Goal: Information Seeking & Learning: Check status

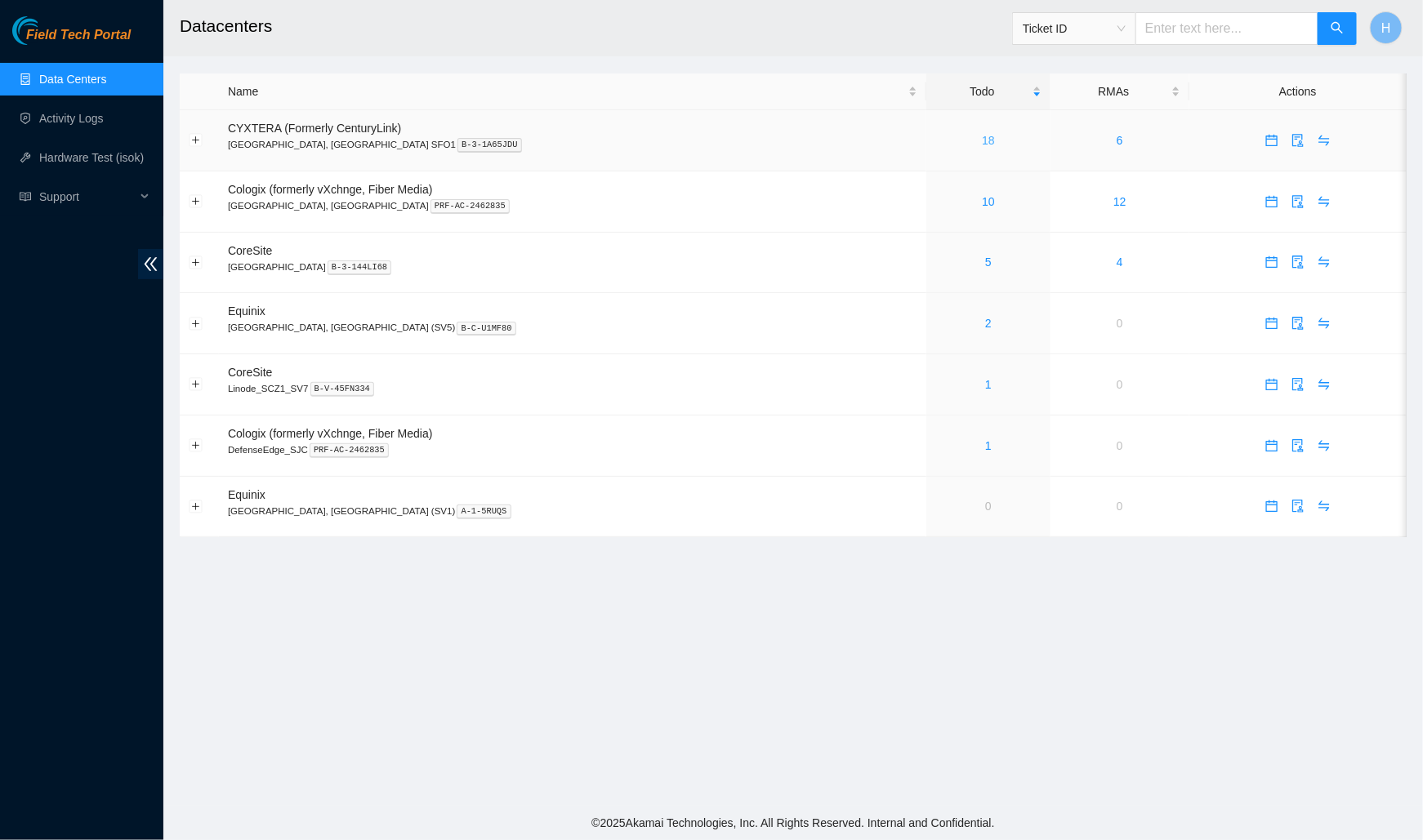
click at [981, 140] on link "18" at bounding box center [987, 140] width 13 height 13
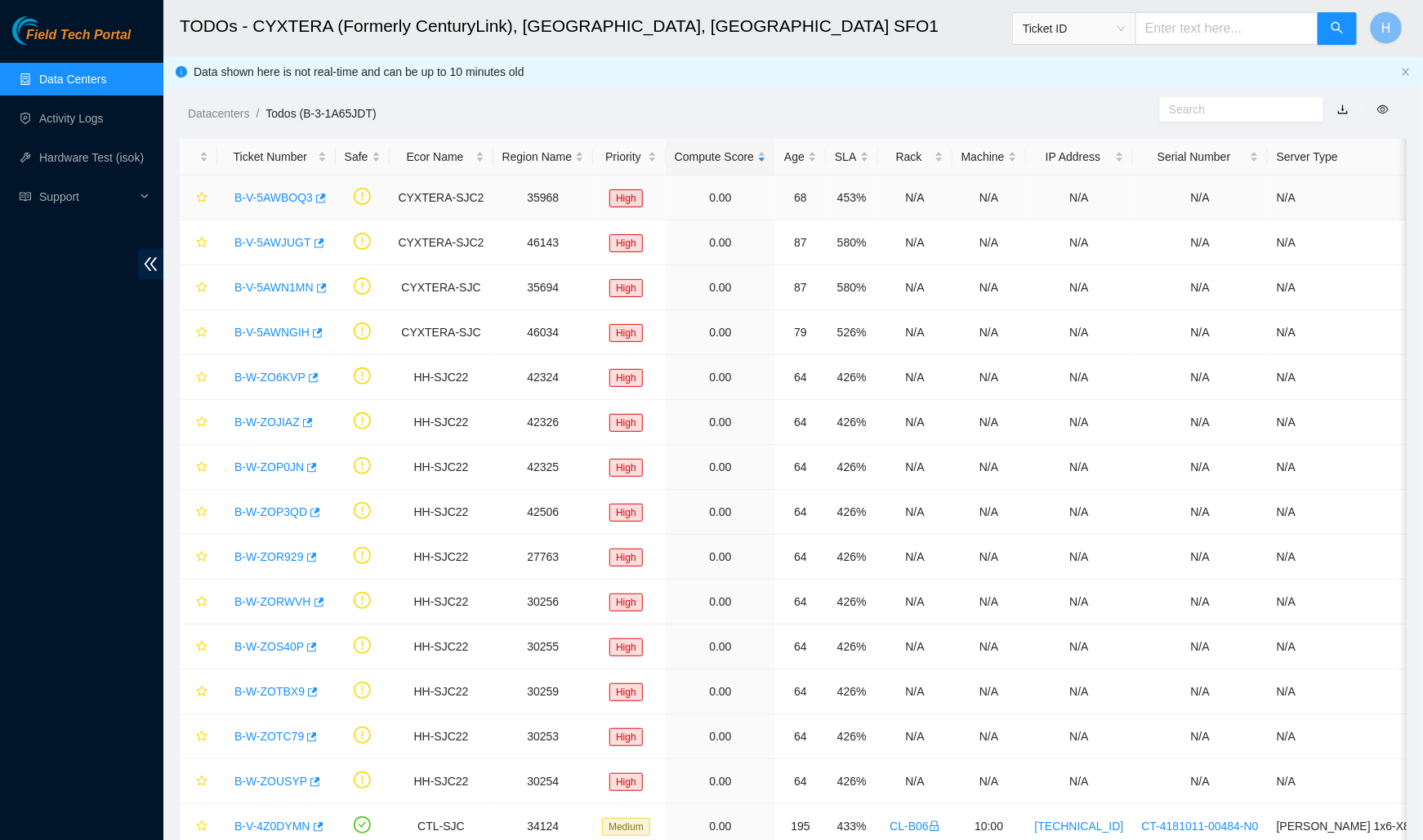
click at [275, 196] on link "B-V-5AWBOQ3" at bounding box center [273, 197] width 78 height 13
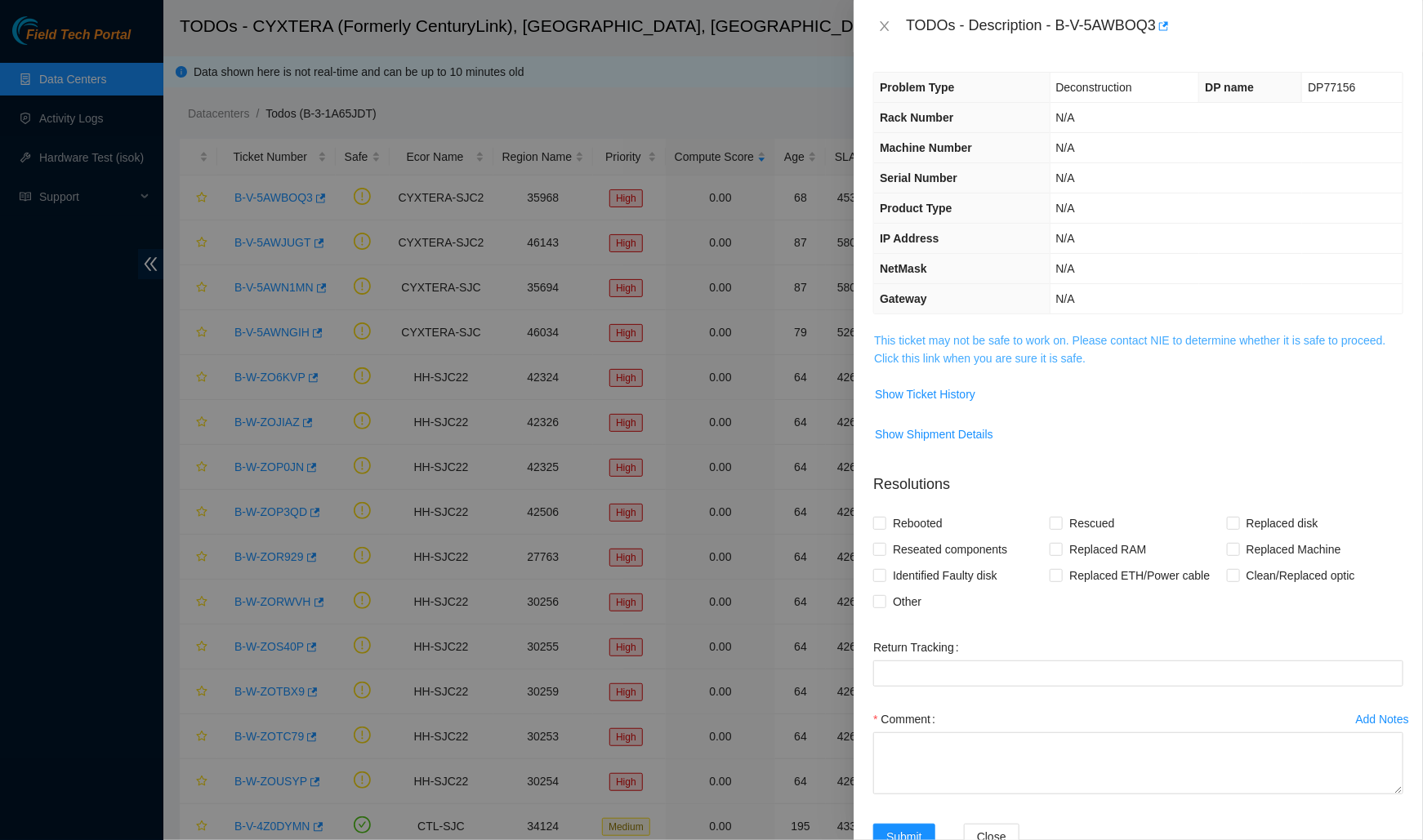
click at [943, 361] on link "This ticket may not be safe to work on. Please contact NIE to determine whether…" at bounding box center [1129, 349] width 511 height 31
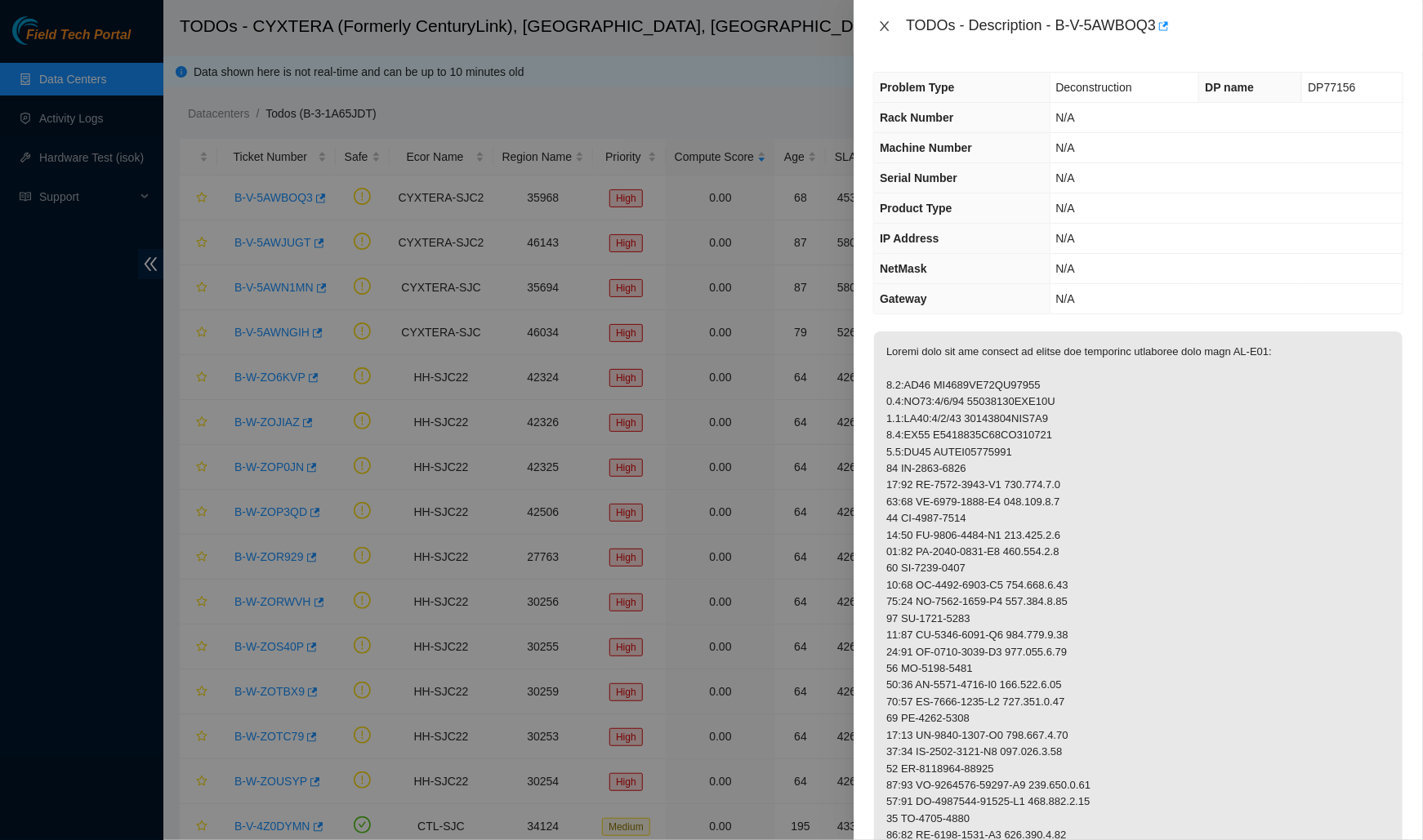
click at [877, 27] on button "Close" at bounding box center [883, 27] width 23 height 16
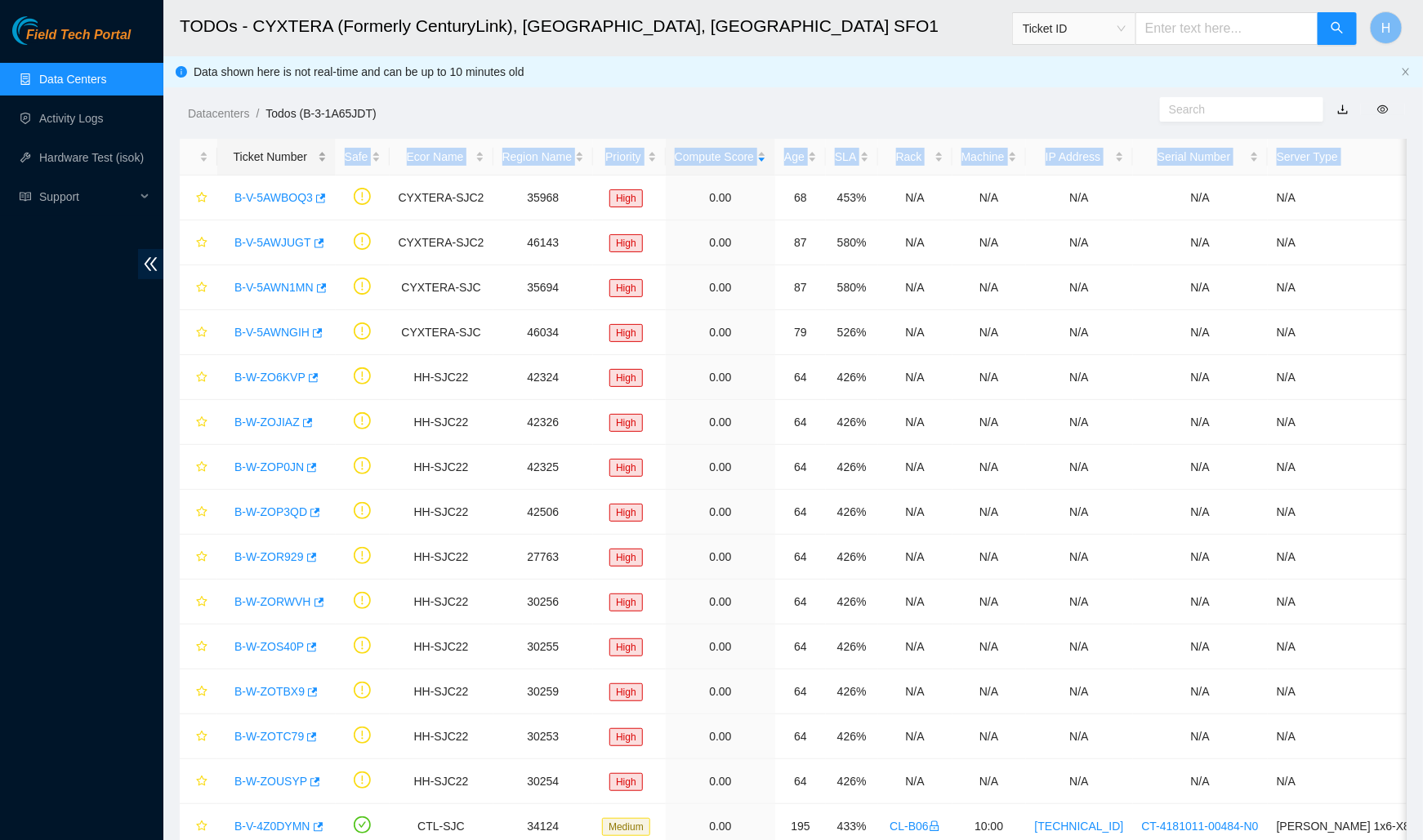
drag, startPoint x: 227, startPoint y: 184, endPoint x: 247, endPoint y: 170, distance: 24.4
click at [247, 170] on table "Ticket Number Safe Ecor Name Region Name Priority Compute Score Age SLA Rack Ma…" at bounding box center [942, 560] width 1525 height 845
click at [339, 182] on td at bounding box center [363, 198] width 54 height 44
click at [280, 374] on link "B-W-ZO6KVP" at bounding box center [270, 377] width 71 height 13
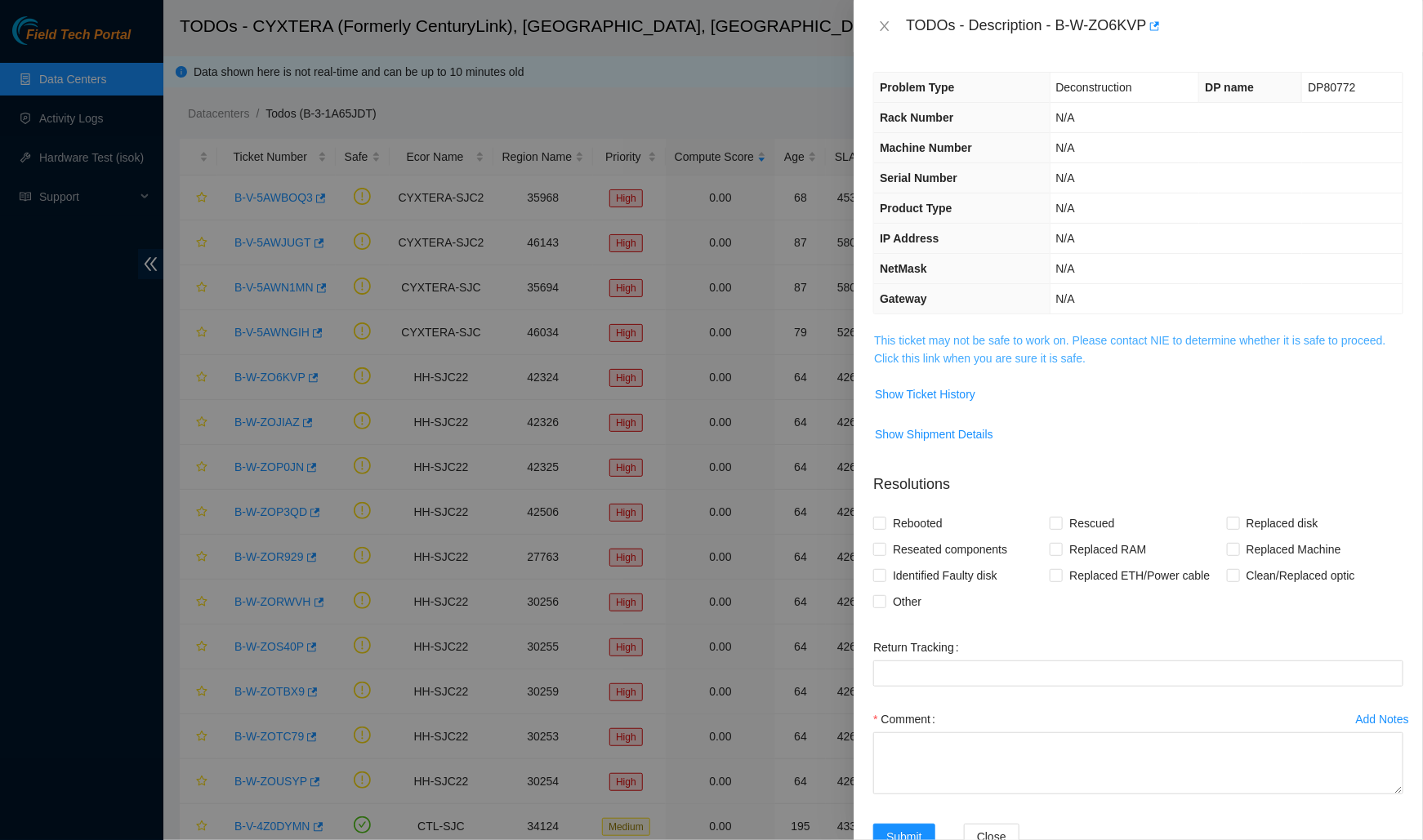
click at [1023, 340] on link "This ticket may not be safe to work on. Please contact NIE to determine whether…" at bounding box center [1129, 349] width 511 height 31
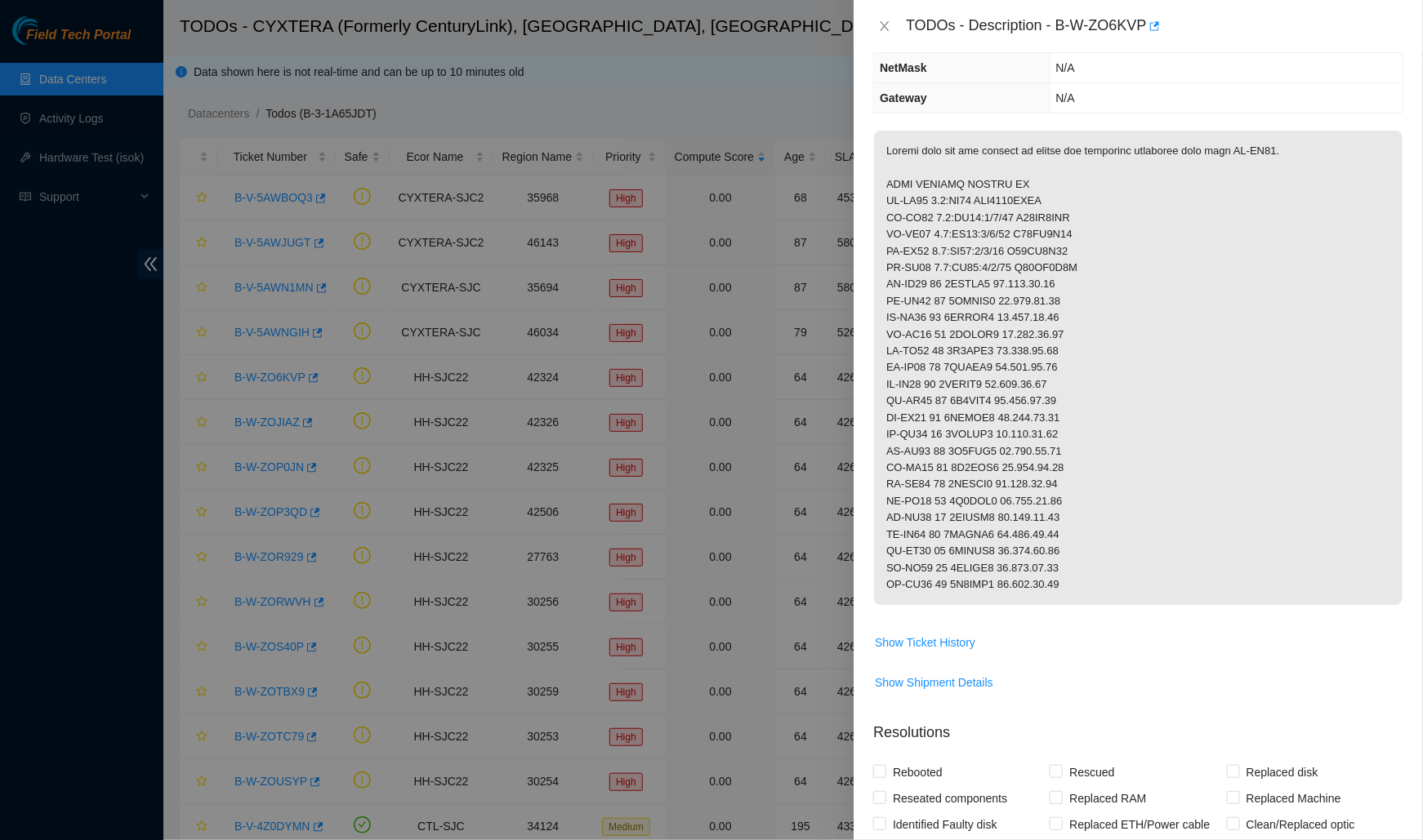
scroll to position [344, 0]
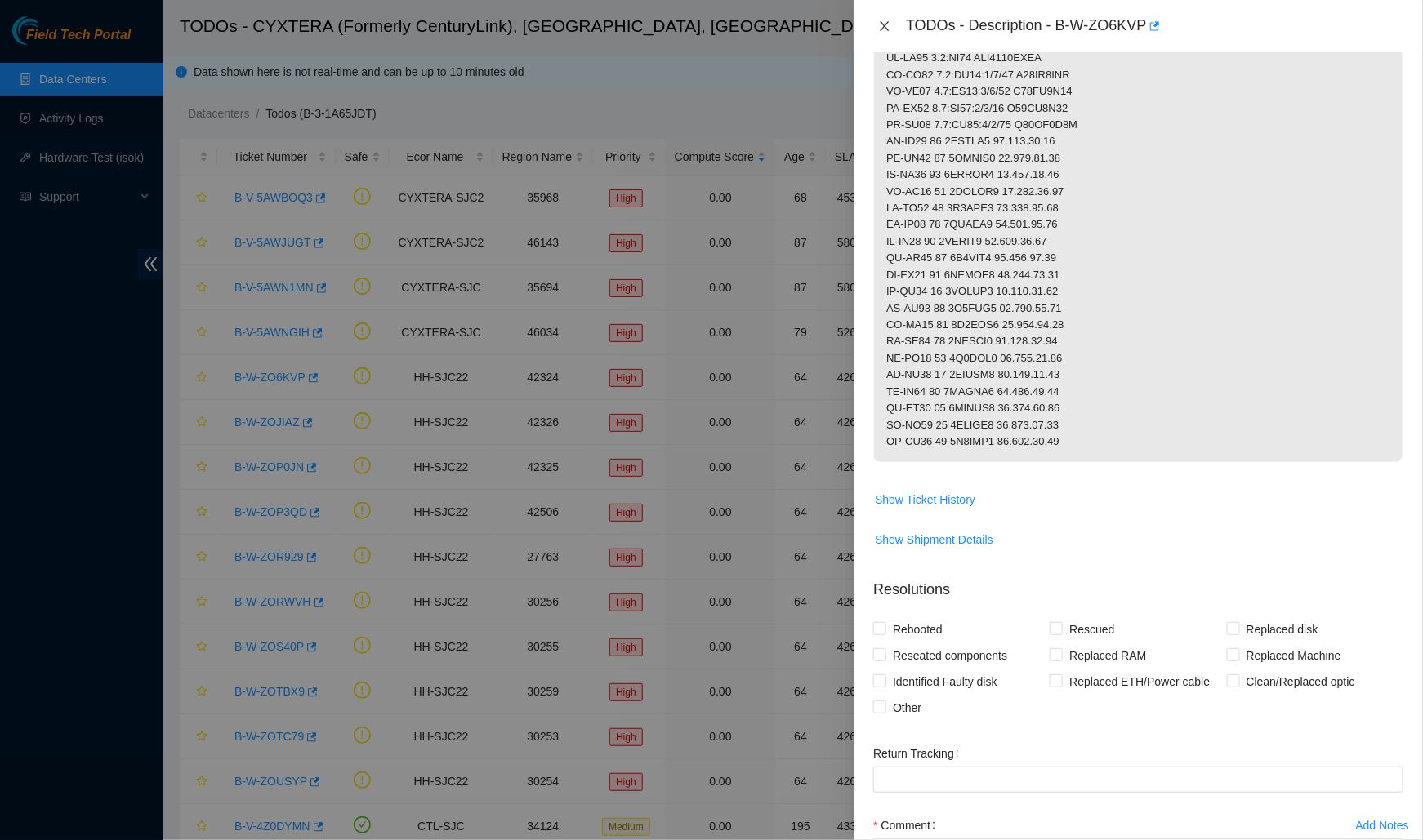
click at [892, 21] on button "Close" at bounding box center [883, 27] width 23 height 16
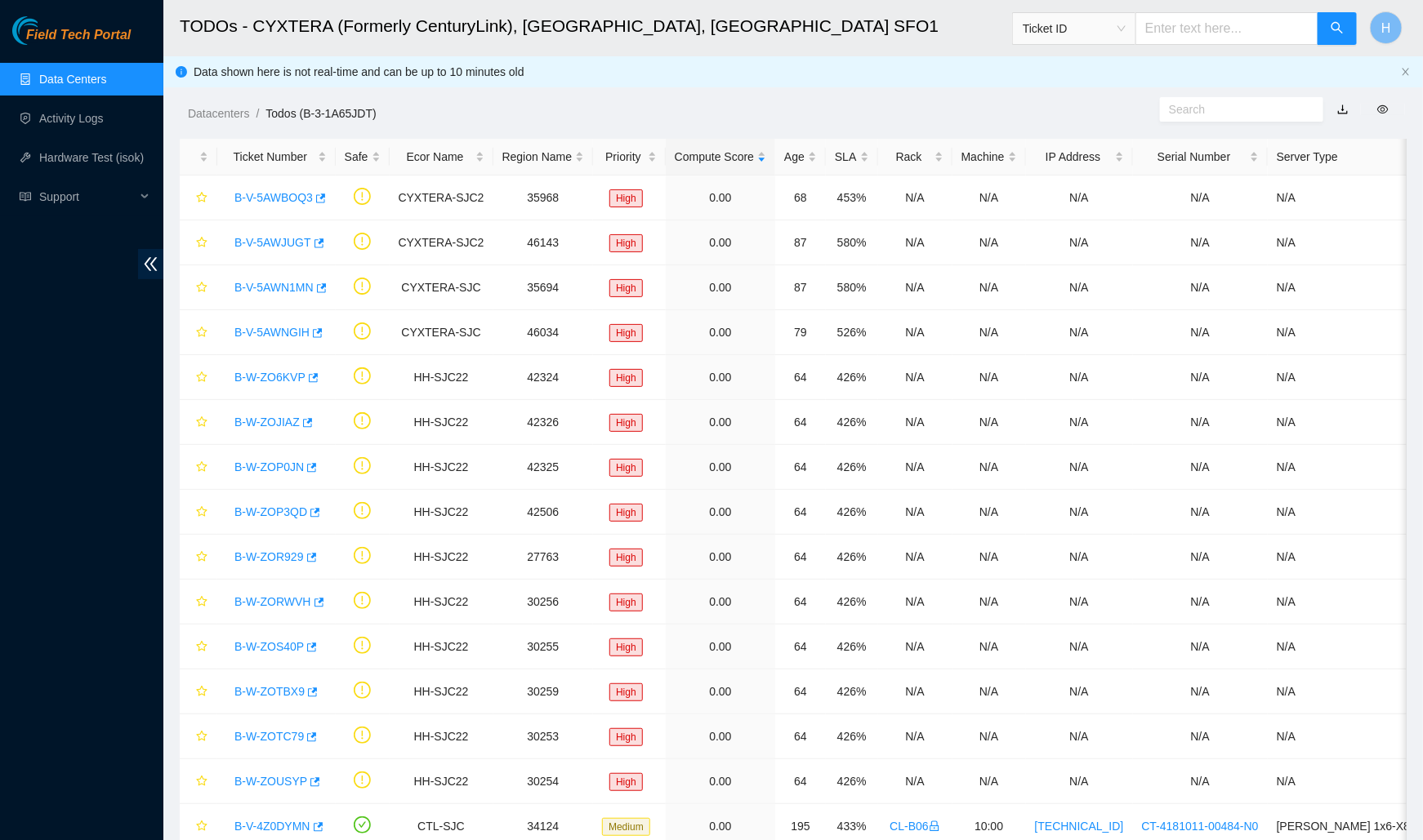
scroll to position [16, 0]
